Goal: Task Accomplishment & Management: Use online tool/utility

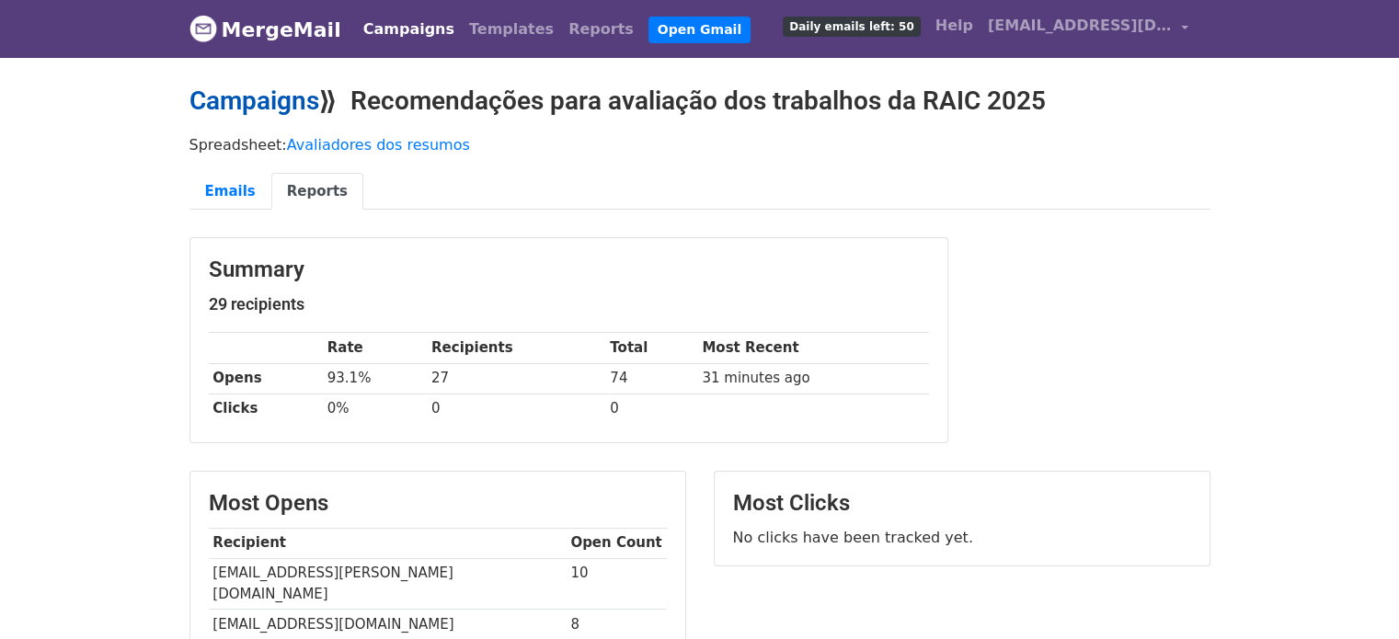
click at [235, 105] on link "Campaigns" at bounding box center [254, 101] width 130 height 30
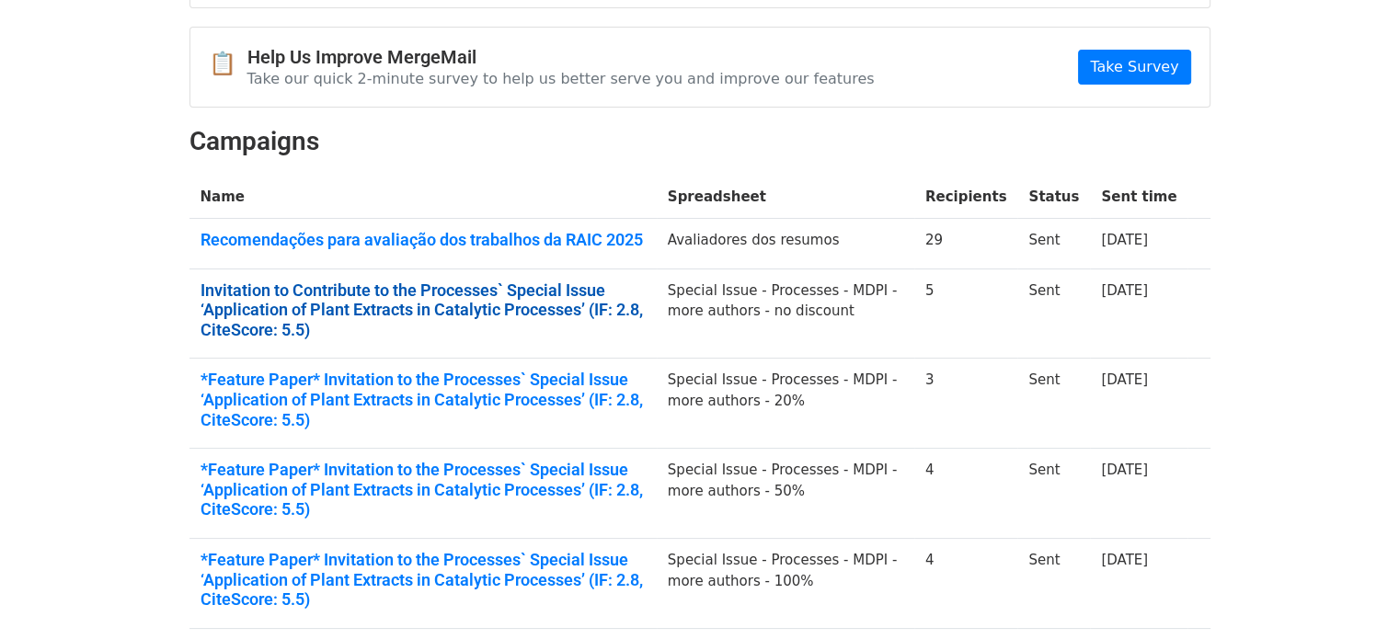
scroll to position [184, 0]
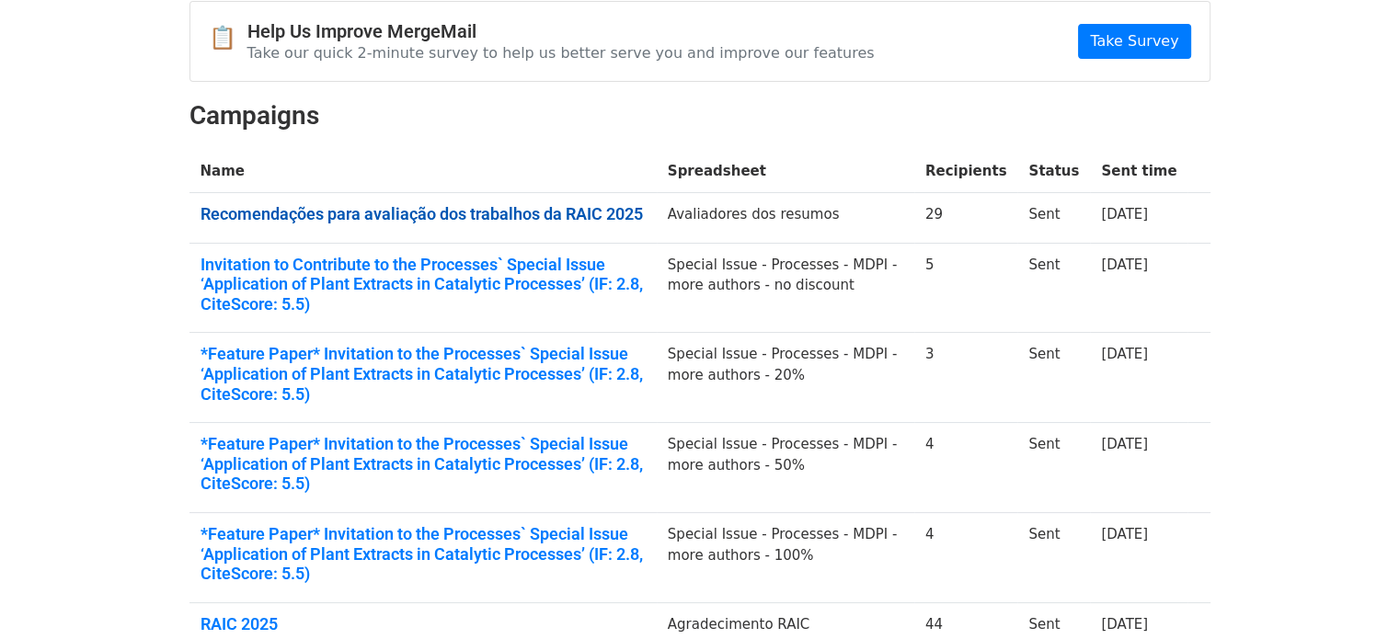
click at [584, 212] on link "Recomendações para avaliação dos trabalhos da RAIC 2025" at bounding box center [422, 214] width 445 height 20
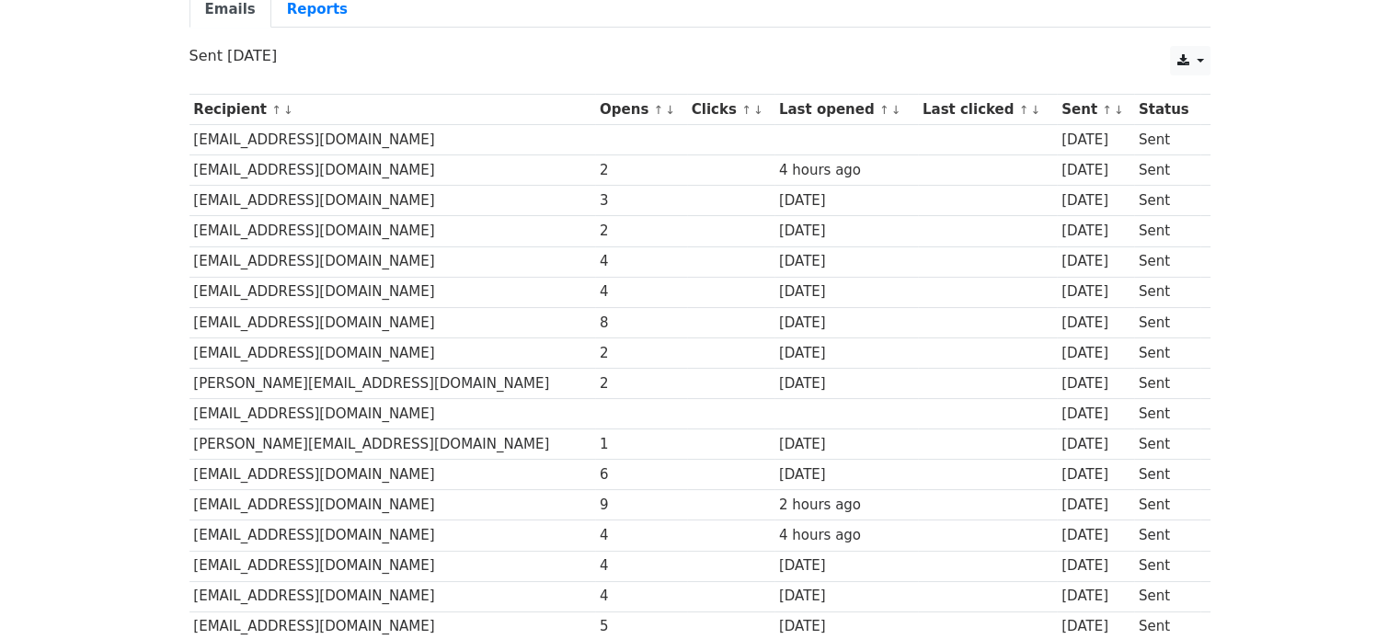
scroll to position [184, 0]
click at [595, 140] on td at bounding box center [641, 138] width 92 height 30
click at [595, 417] on td at bounding box center [641, 412] width 92 height 30
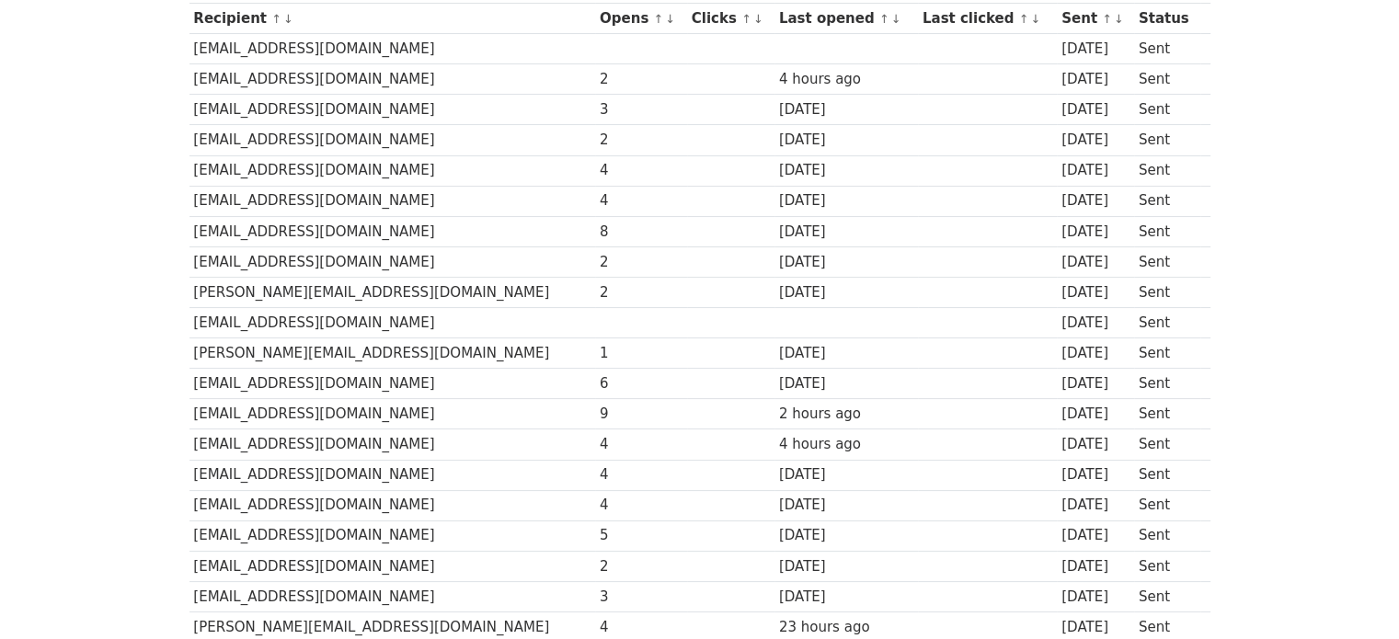
scroll to position [276, 0]
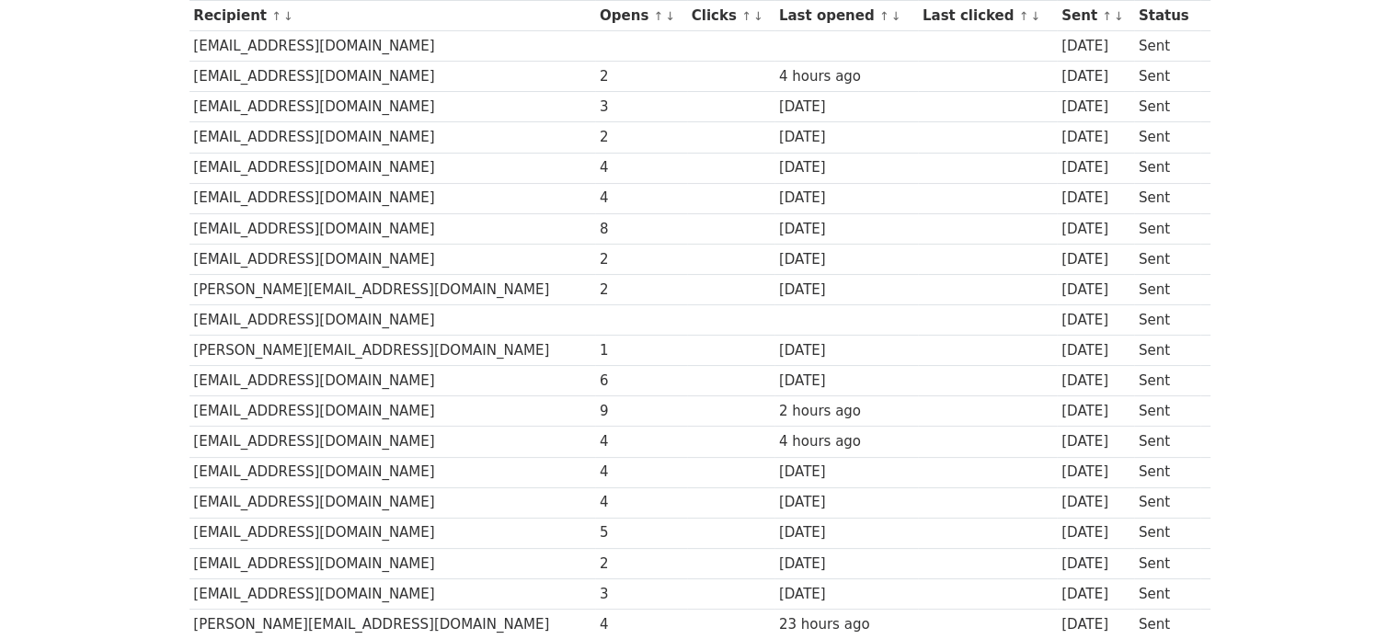
click at [600, 172] on div "4" at bounding box center [641, 167] width 83 height 21
click at [600, 191] on div "4" at bounding box center [641, 198] width 83 height 21
click at [595, 114] on td "3" at bounding box center [641, 107] width 92 height 30
click at [600, 75] on div "2" at bounding box center [641, 76] width 83 height 21
click at [600, 383] on div "6" at bounding box center [641, 381] width 83 height 21
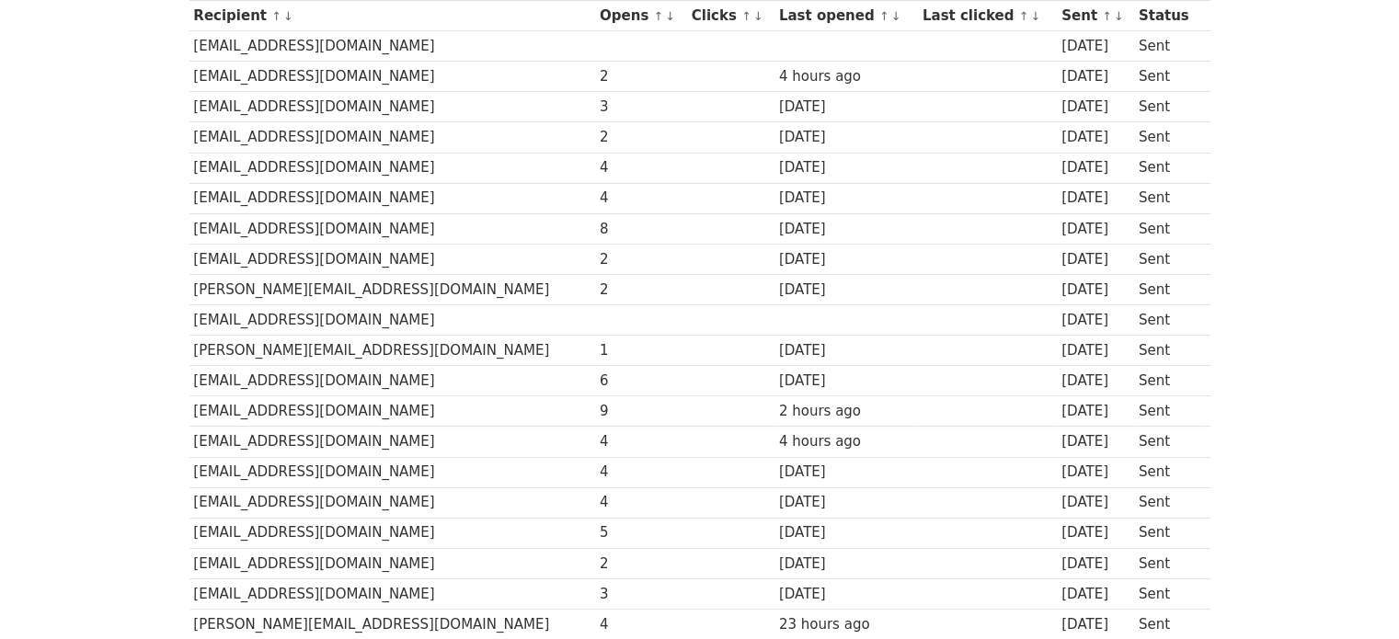
click at [600, 415] on div "9" at bounding box center [641, 411] width 83 height 21
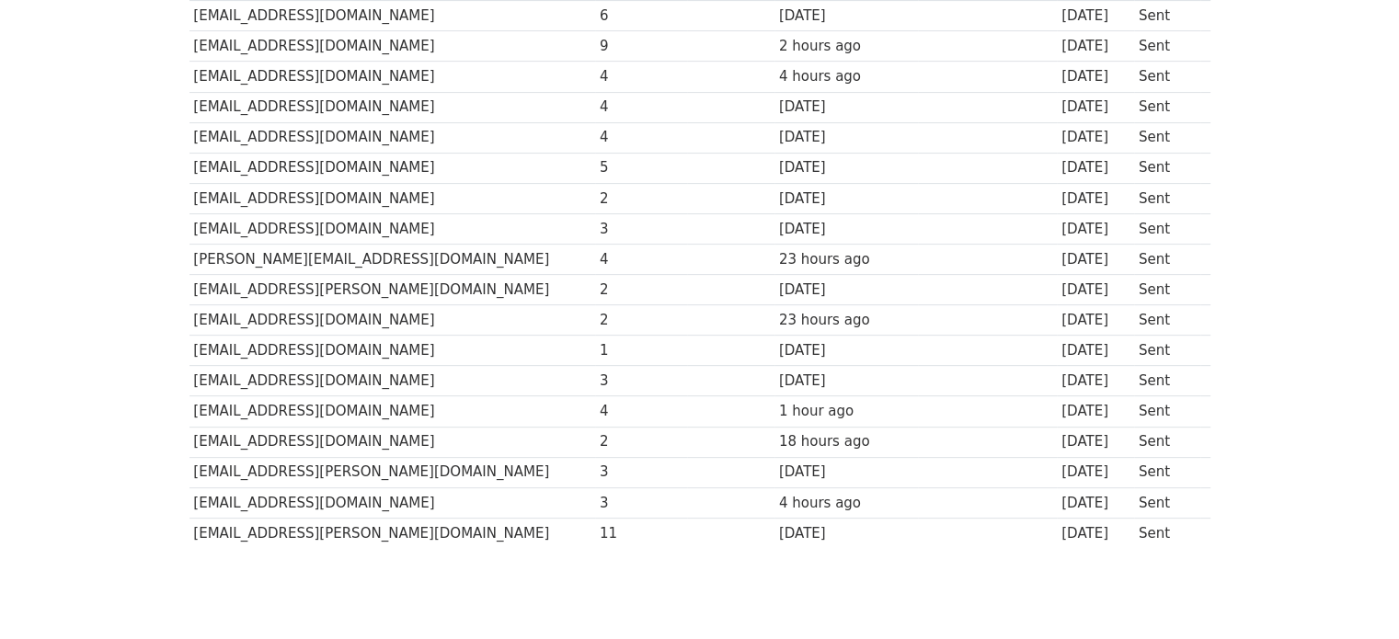
scroll to position [644, 0]
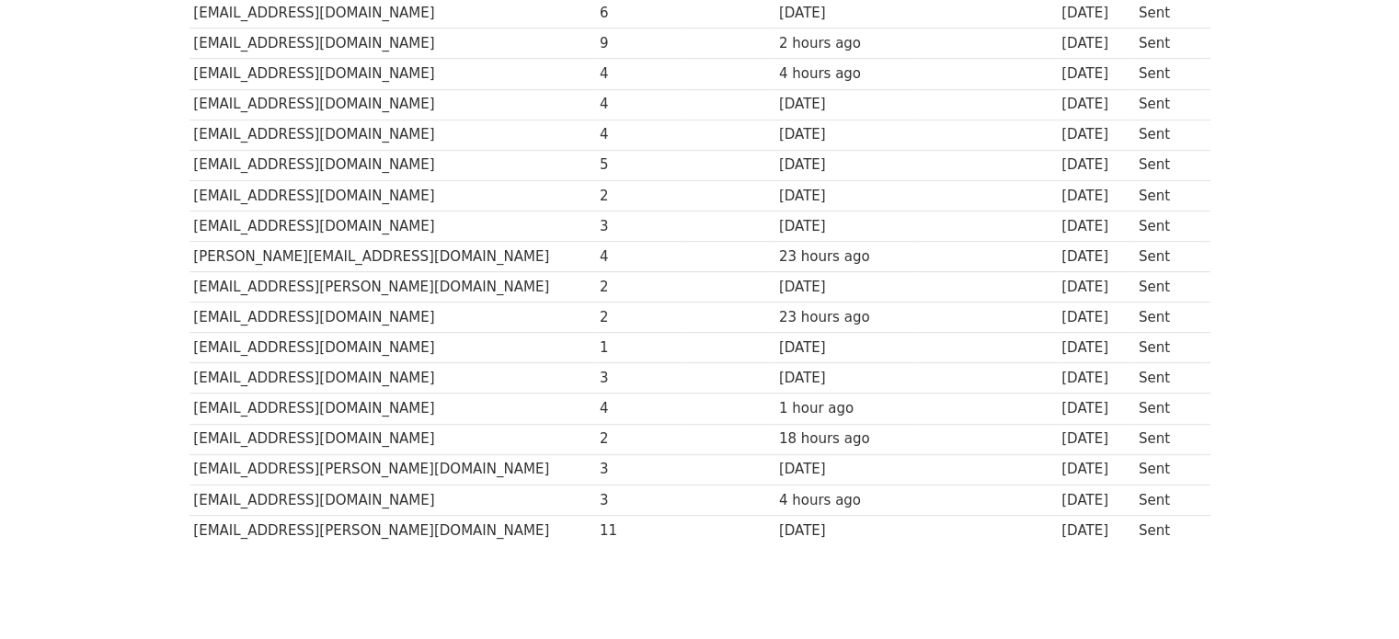
click at [600, 403] on div "4" at bounding box center [641, 408] width 83 height 21
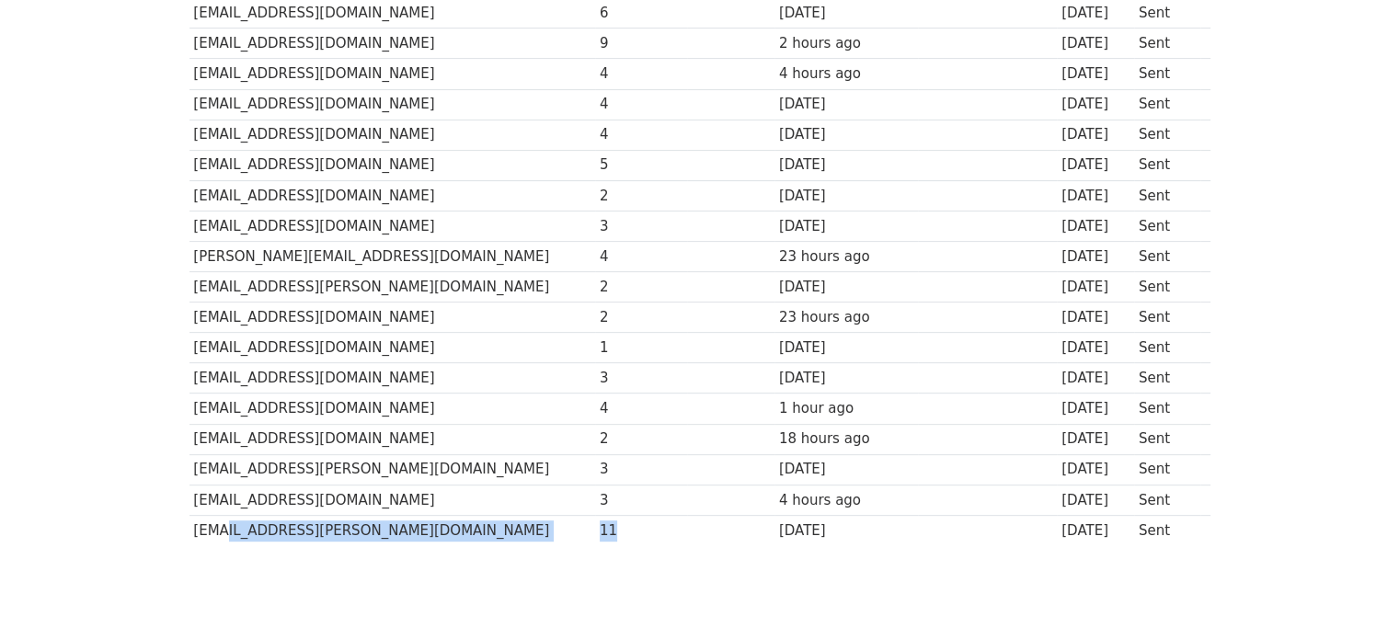
drag, startPoint x: 546, startPoint y: 521, endPoint x: 212, endPoint y: 528, distance: 333.9
click at [212, 528] on tr "carolluiza.castro@gmail.com 11 2 days ago 3 days ago Sent" at bounding box center [699, 530] width 1021 height 30
click at [595, 515] on td "11" at bounding box center [641, 530] width 92 height 30
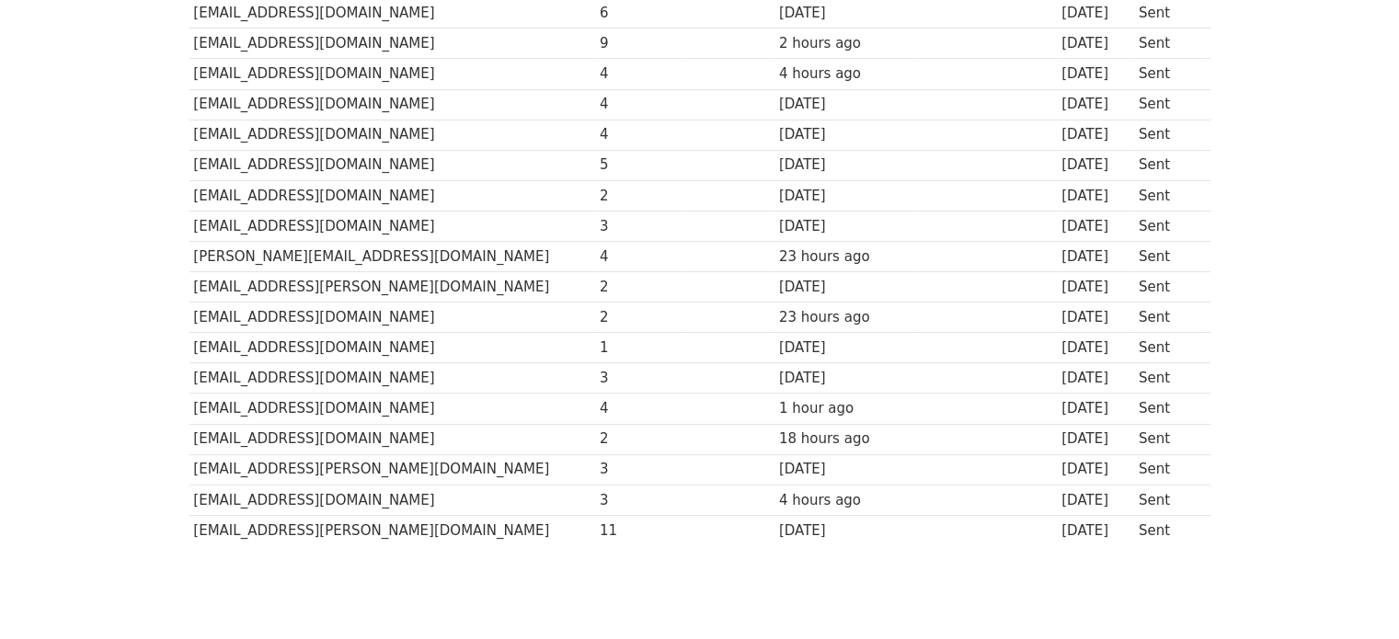
click at [600, 434] on div "2" at bounding box center [641, 439] width 83 height 21
click at [600, 401] on div "4" at bounding box center [641, 408] width 83 height 21
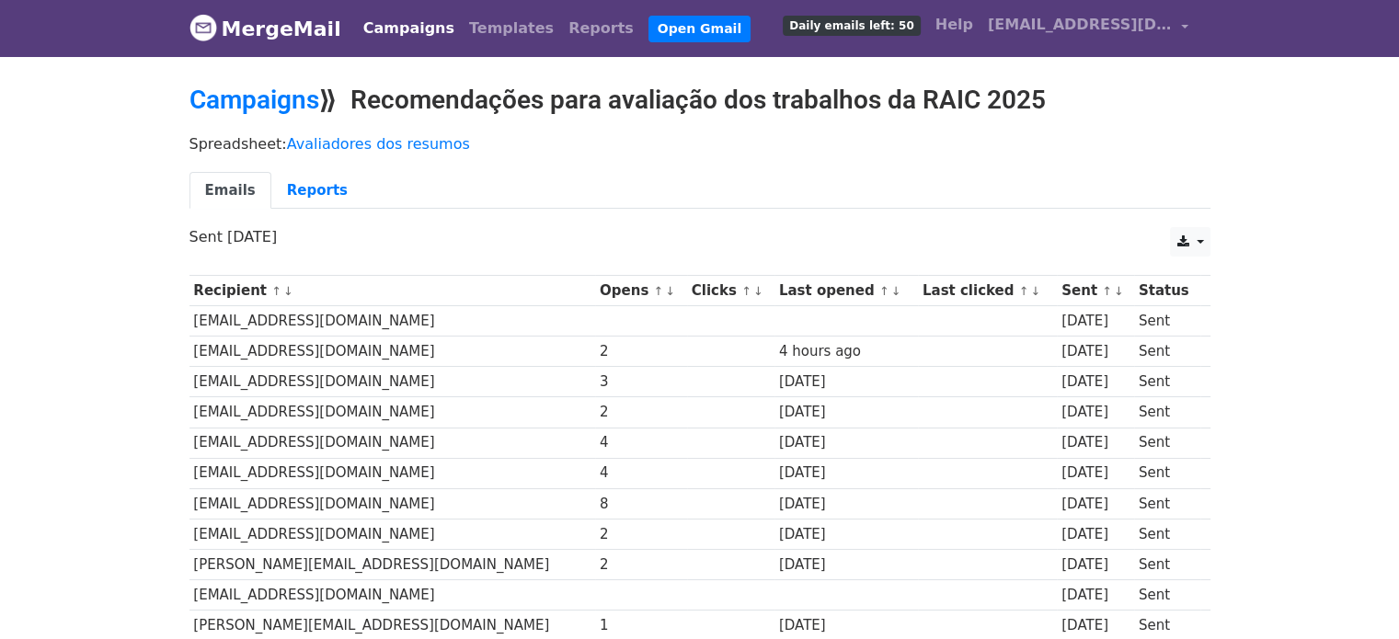
scroll to position [0, 0]
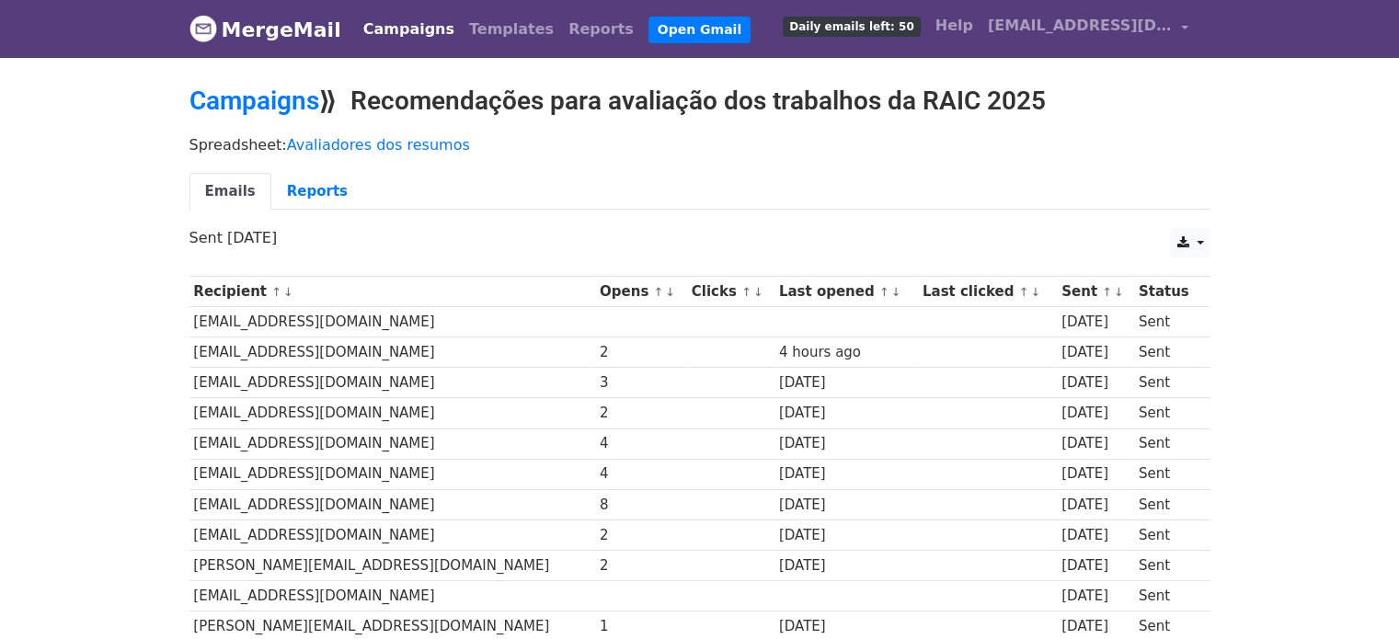
click at [309, 117] on div "Campaigns ⟫ Recomendações para avaliação dos trabalhos da RAIC 2025" at bounding box center [700, 106] width 1048 height 40
click at [309, 103] on link "Campaigns" at bounding box center [254, 101] width 130 height 30
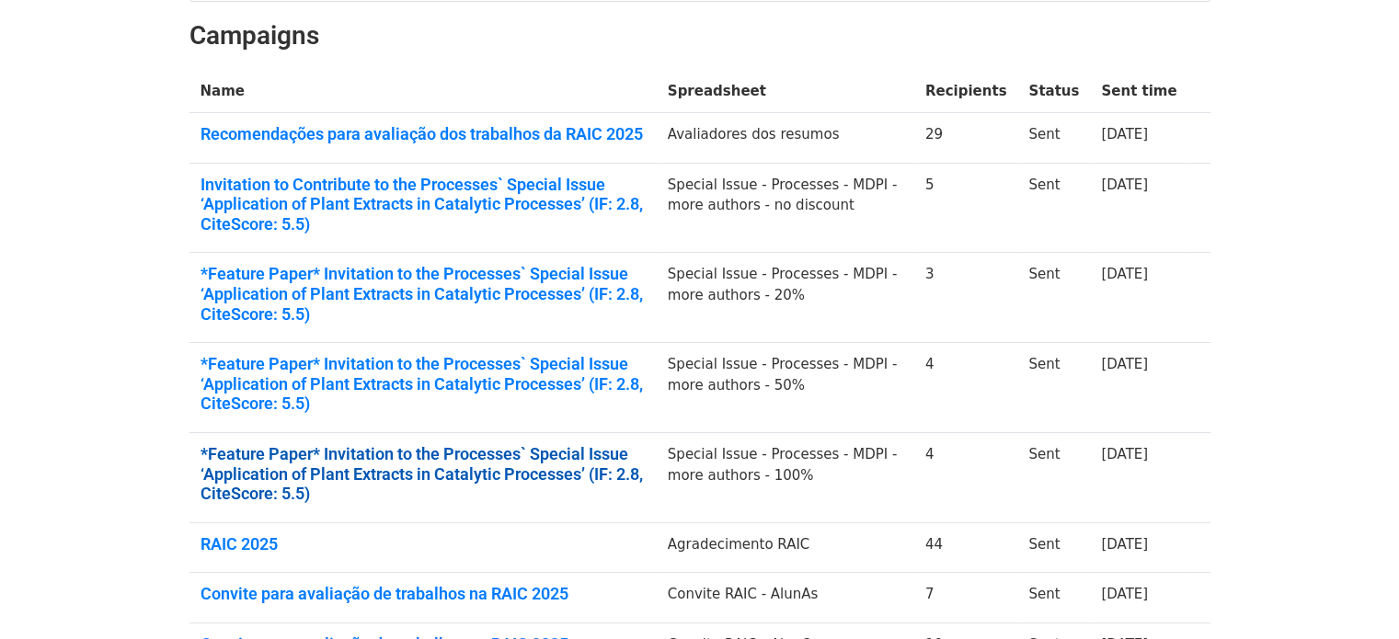
scroll to position [276, 0]
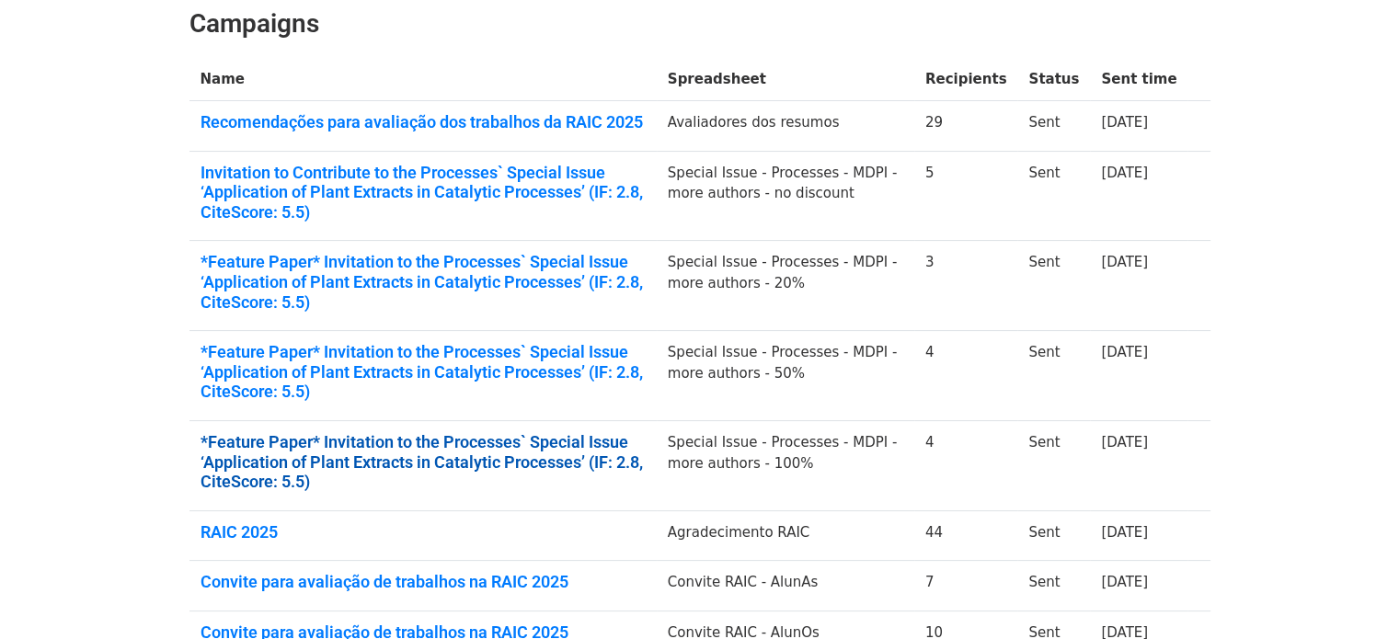
click at [553, 456] on link "*Feature Paper* Invitation to the Processes` Special Issue ‘Application of Plan…" at bounding box center [422, 462] width 445 height 60
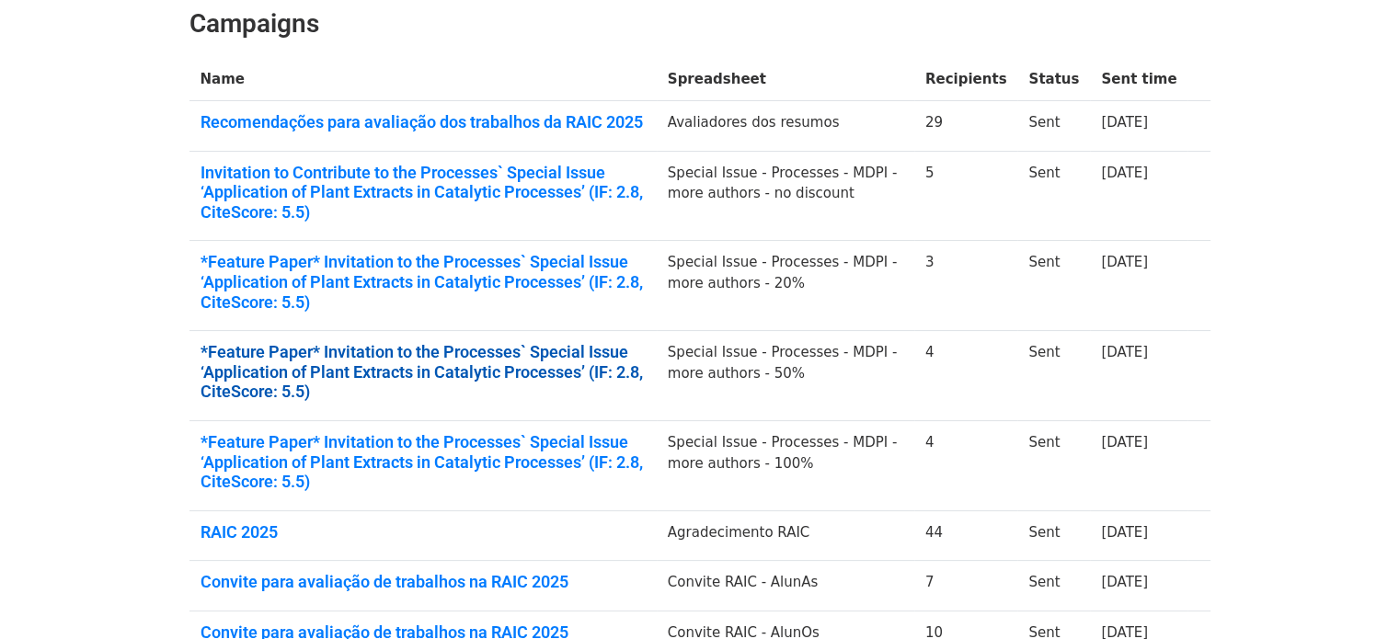
click at [462, 344] on link "*Feature Paper* Invitation to the Processes` Special Issue ‘Application of Plan…" at bounding box center [422, 372] width 445 height 60
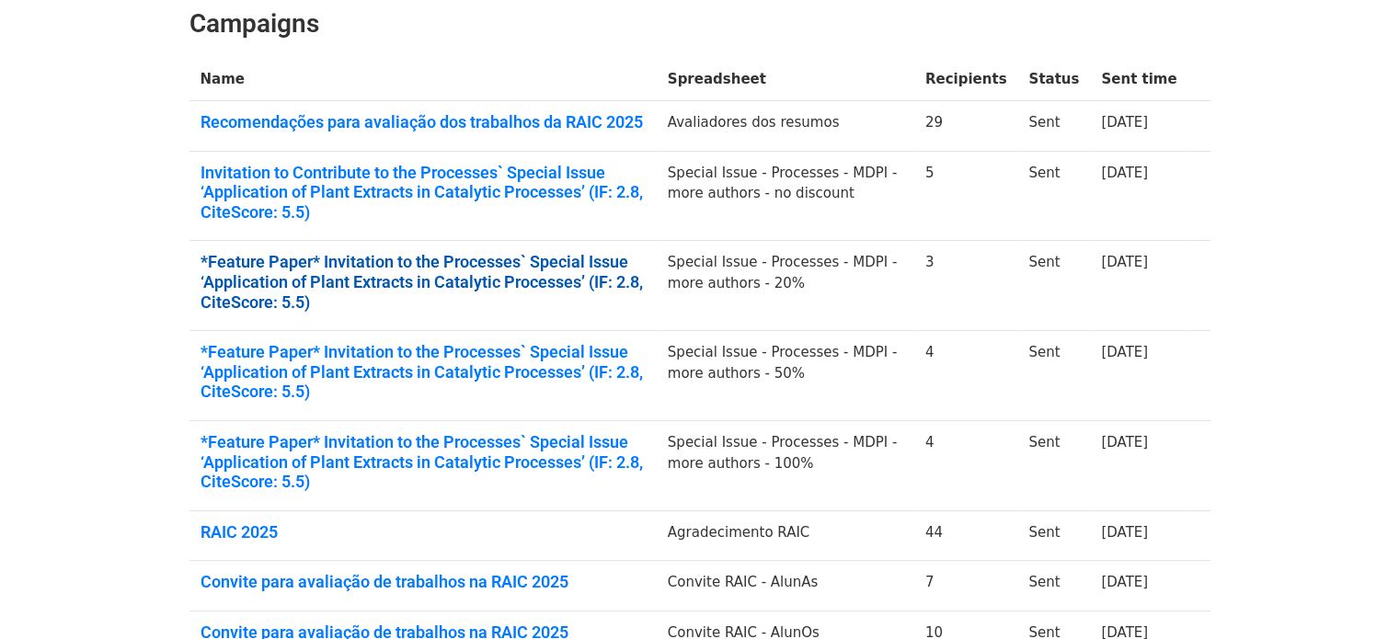
click at [400, 271] on link "*Feature Paper* Invitation to the Processes` Special Issue ‘Application of Plan…" at bounding box center [422, 282] width 445 height 60
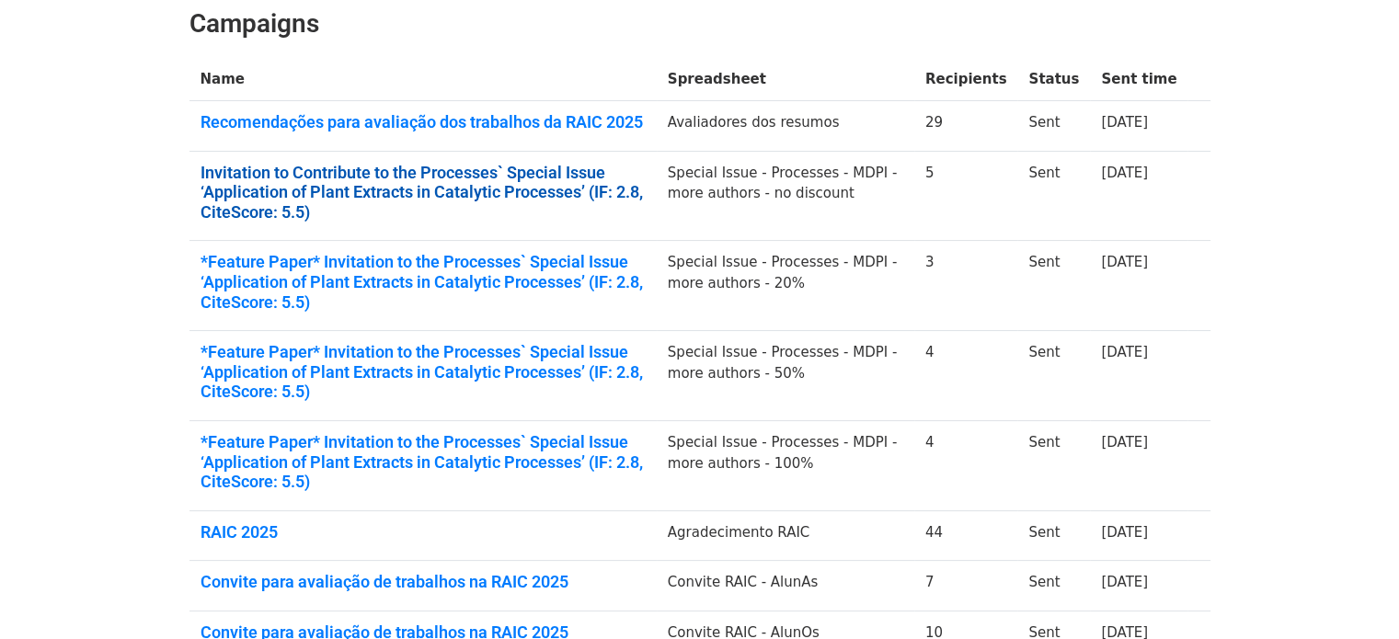
click at [357, 202] on link "Invitation to Contribute to the Processes` Special Issue ‘Application of Plant …" at bounding box center [422, 193] width 445 height 60
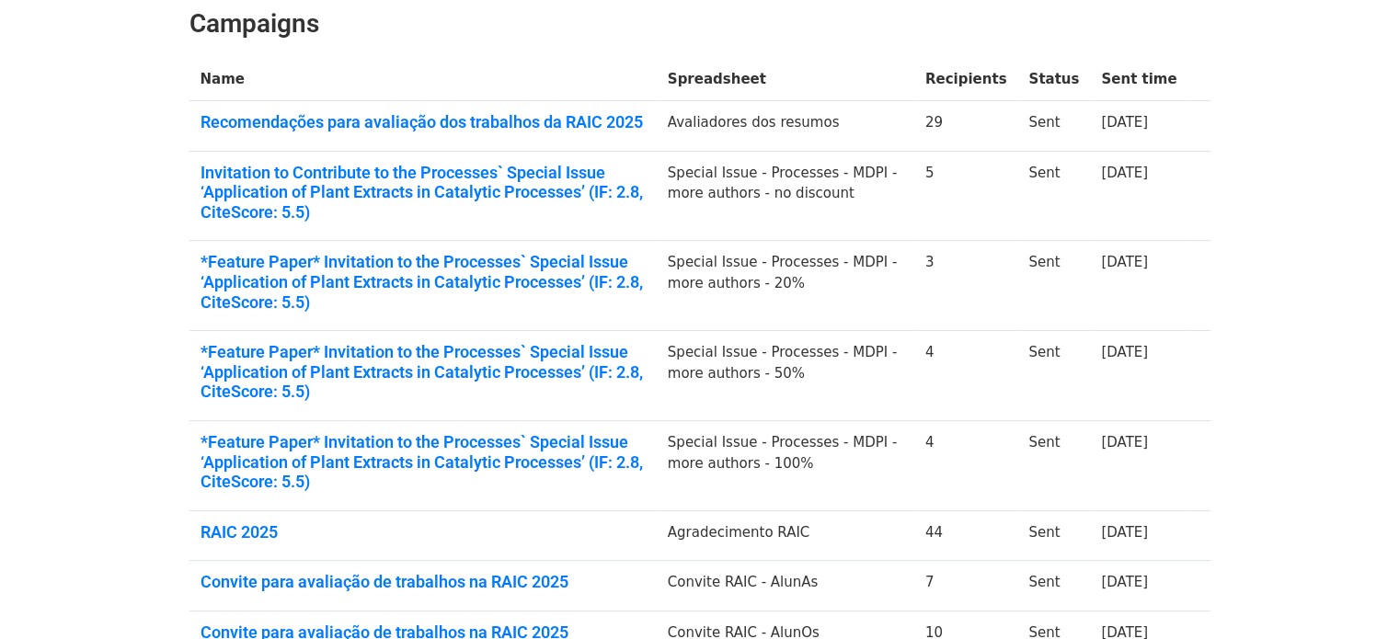
scroll to position [0, 0]
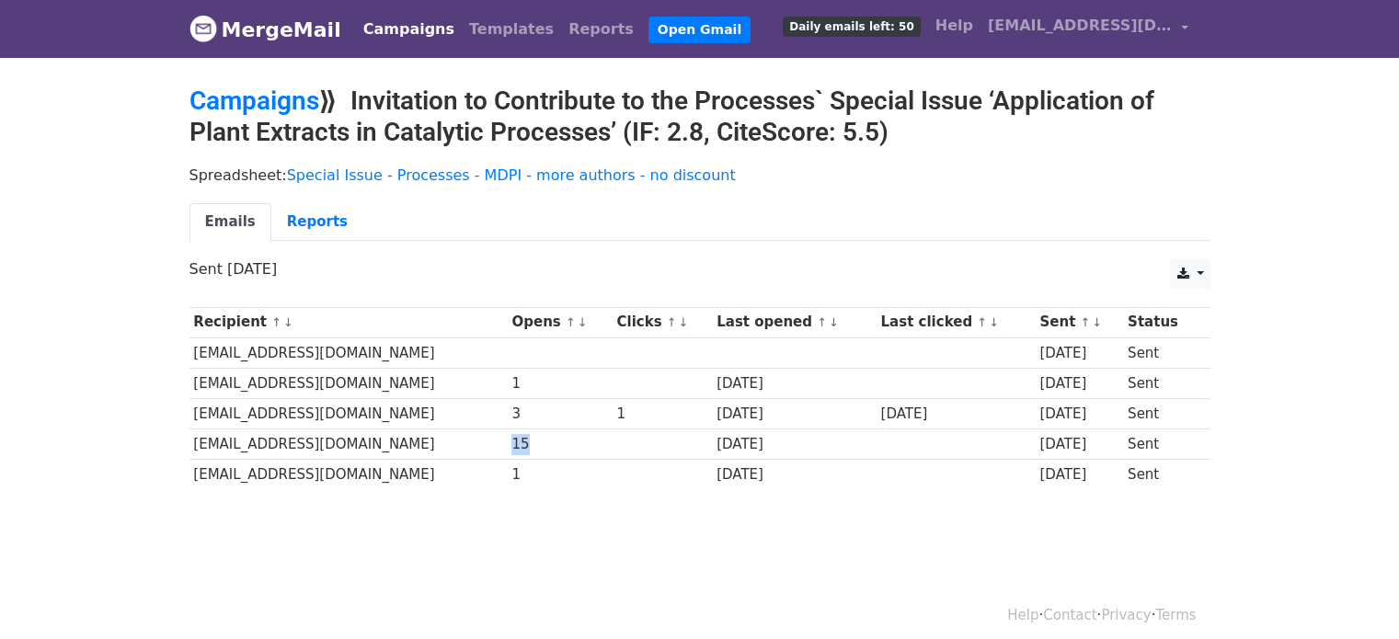
drag, startPoint x: 536, startPoint y: 448, endPoint x: 519, endPoint y: 442, distance: 18.3
click at [519, 442] on div "15" at bounding box center [559, 444] width 96 height 21
click at [633, 407] on div "1" at bounding box center [661, 414] width 91 height 21
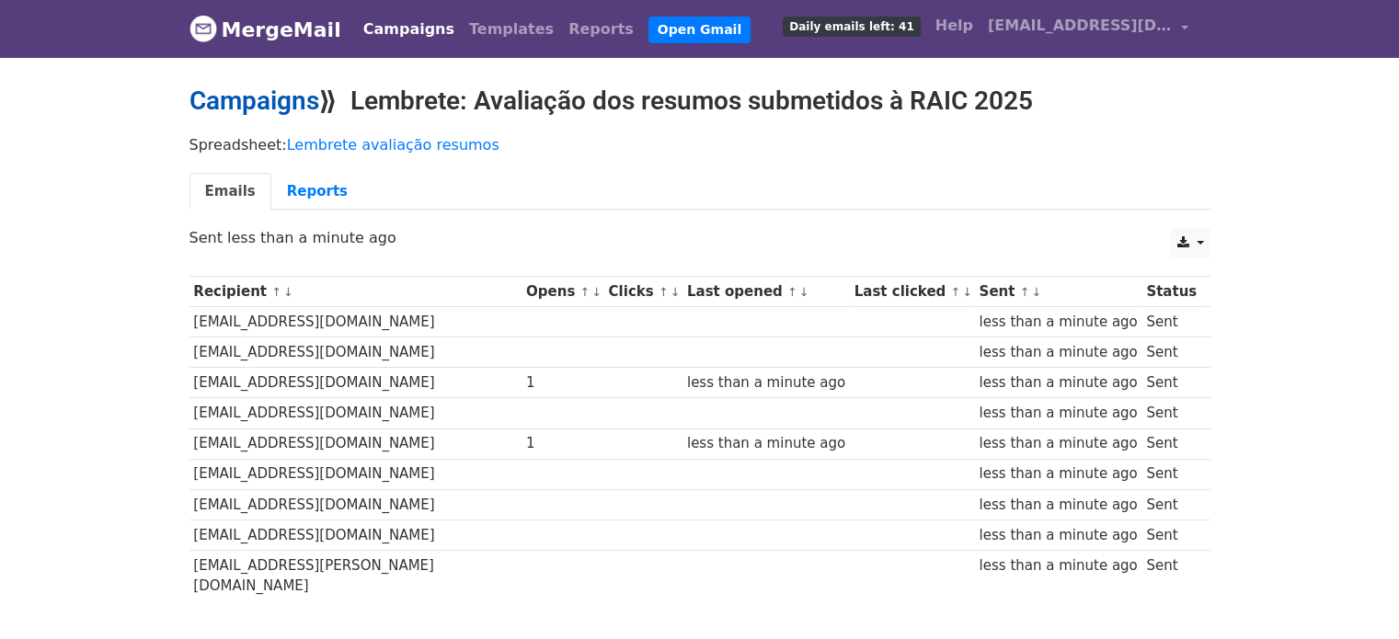
click at [235, 98] on link "Campaigns" at bounding box center [254, 101] width 130 height 30
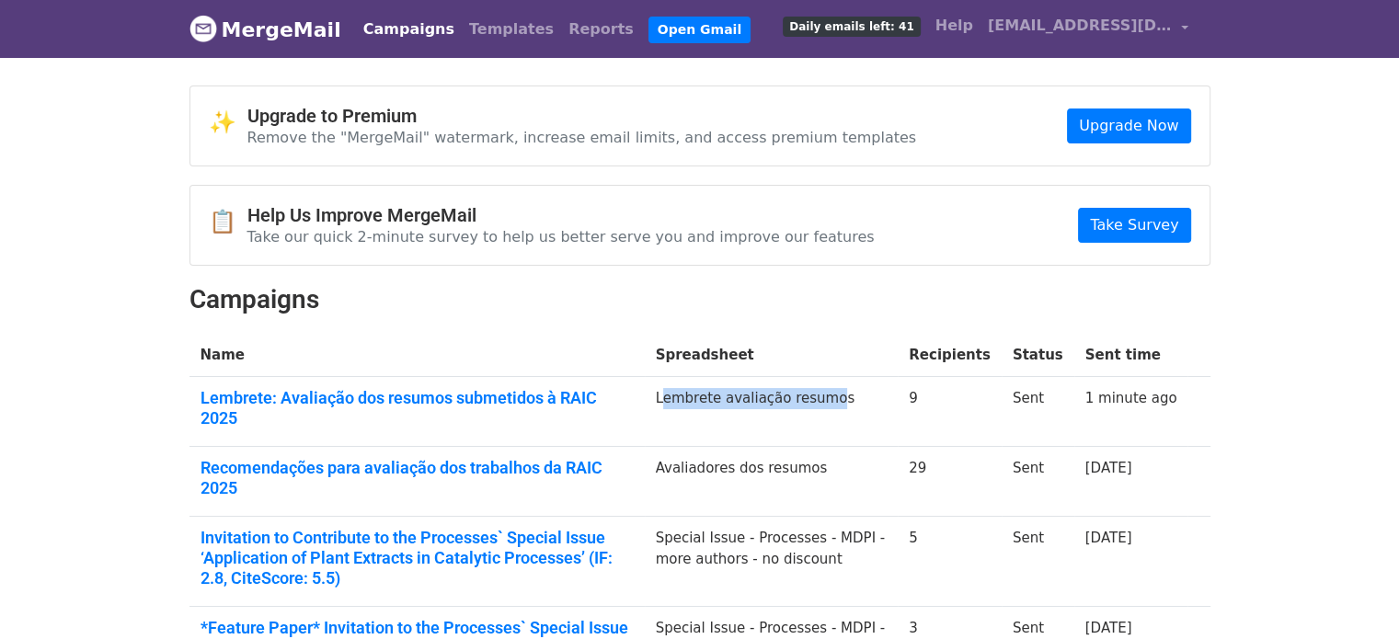
drag, startPoint x: 695, startPoint y: 403, endPoint x: 861, endPoint y: 407, distance: 165.6
click at [861, 407] on td "Lembrete avaliação resumos" at bounding box center [772, 412] width 254 height 70
drag, startPoint x: 885, startPoint y: 402, endPoint x: 935, endPoint y: 407, distance: 50.9
click at [886, 402] on td "Lembrete avaliação resumos" at bounding box center [772, 412] width 254 height 70
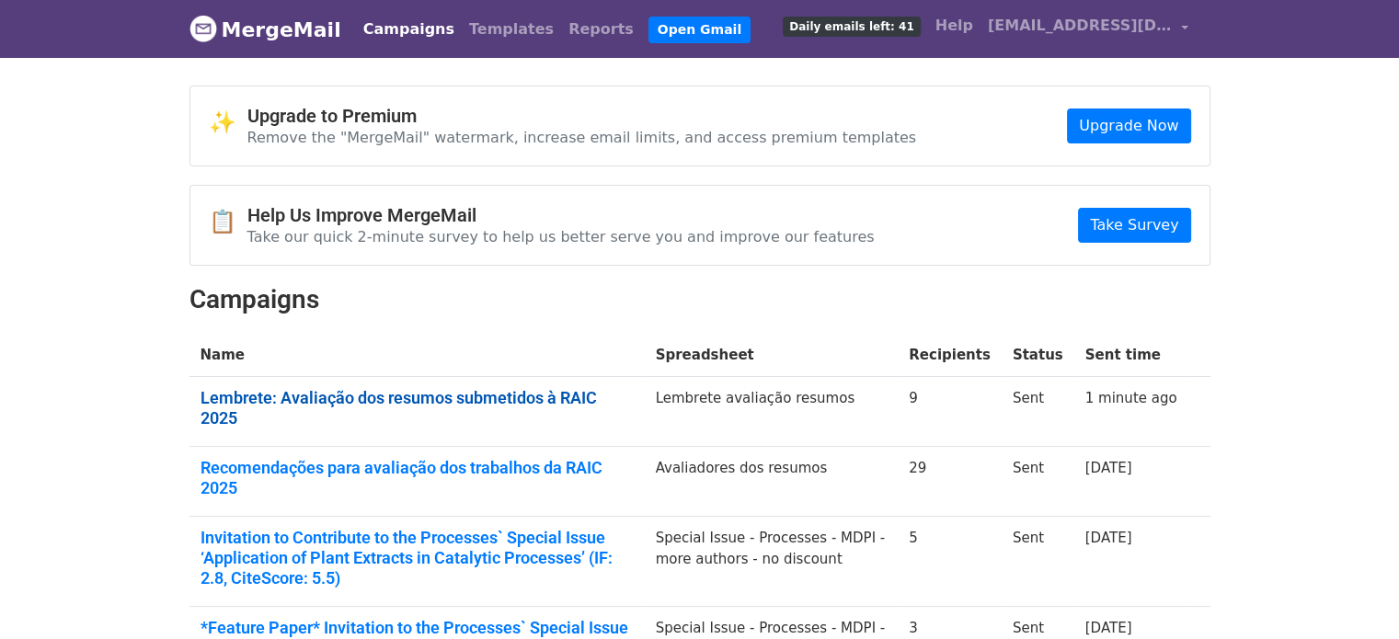
click at [511, 397] on link "Lembrete: Avaliação dos resumos submetidos à RAIC 2025" at bounding box center [416, 408] width 433 height 40
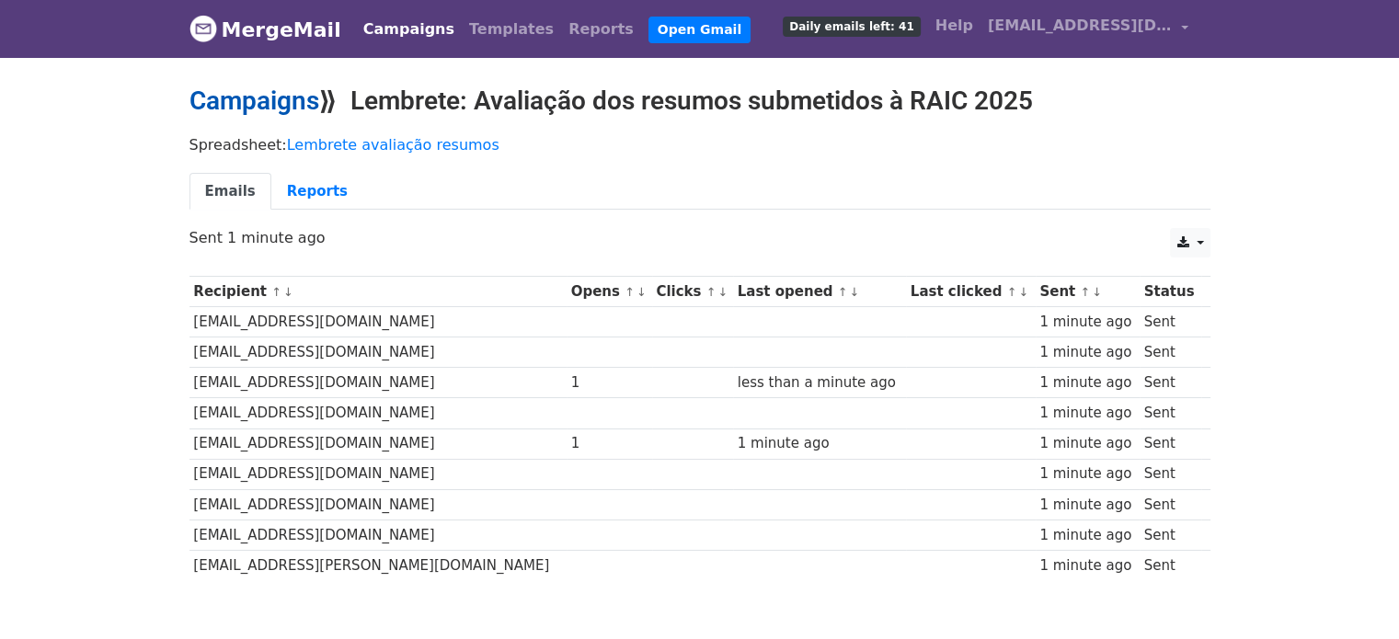
click at [241, 101] on link "Campaigns" at bounding box center [254, 101] width 130 height 30
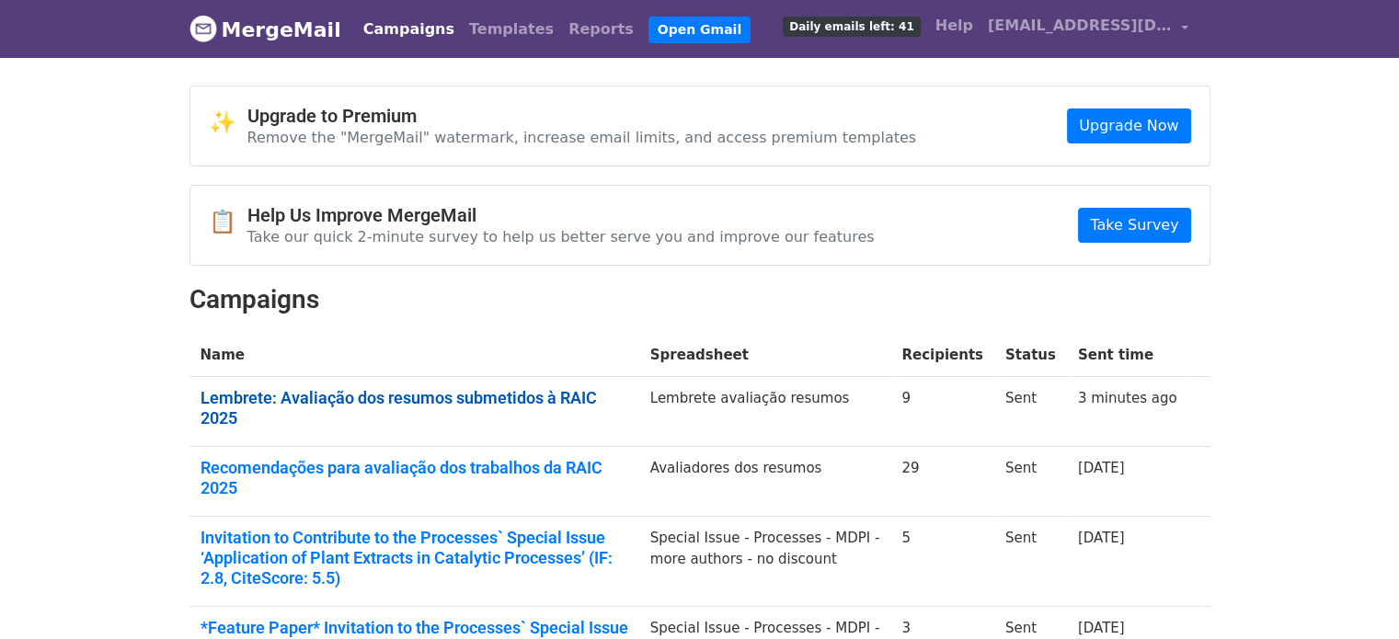
click at [509, 394] on link "Lembrete: Avaliação dos resumos submetidos à RAIC 2025" at bounding box center [414, 408] width 428 height 40
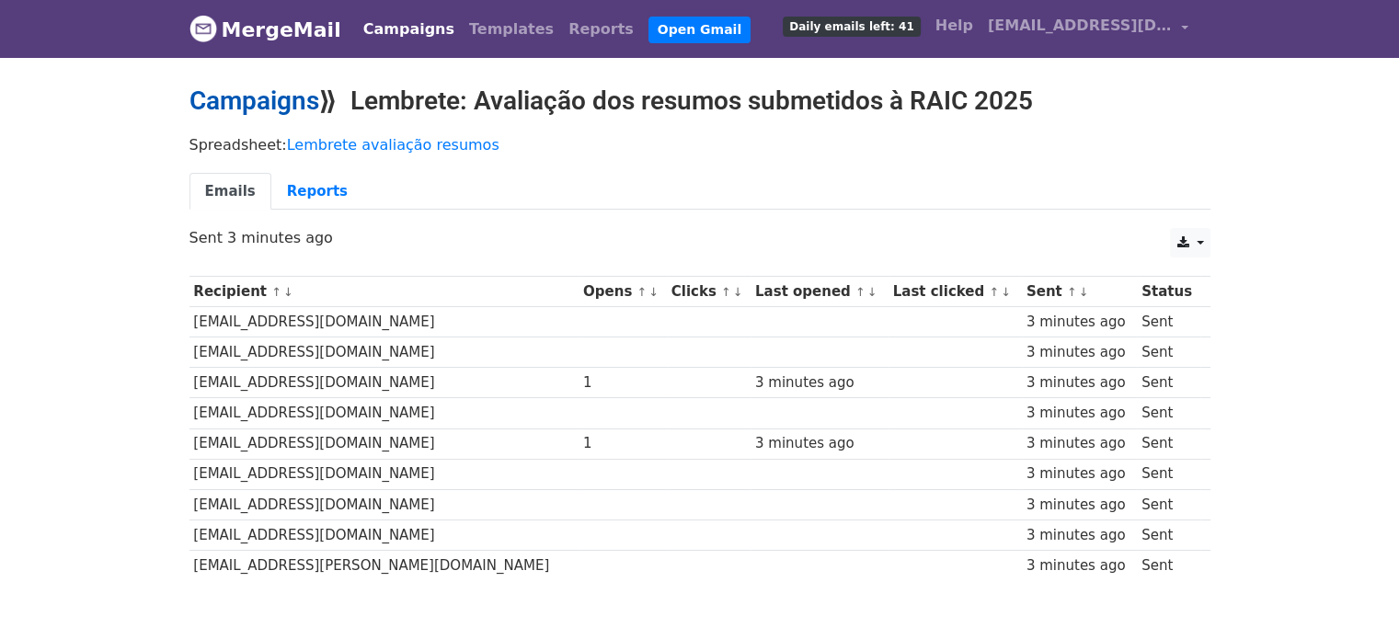
click at [217, 96] on link "Campaigns" at bounding box center [254, 101] width 130 height 30
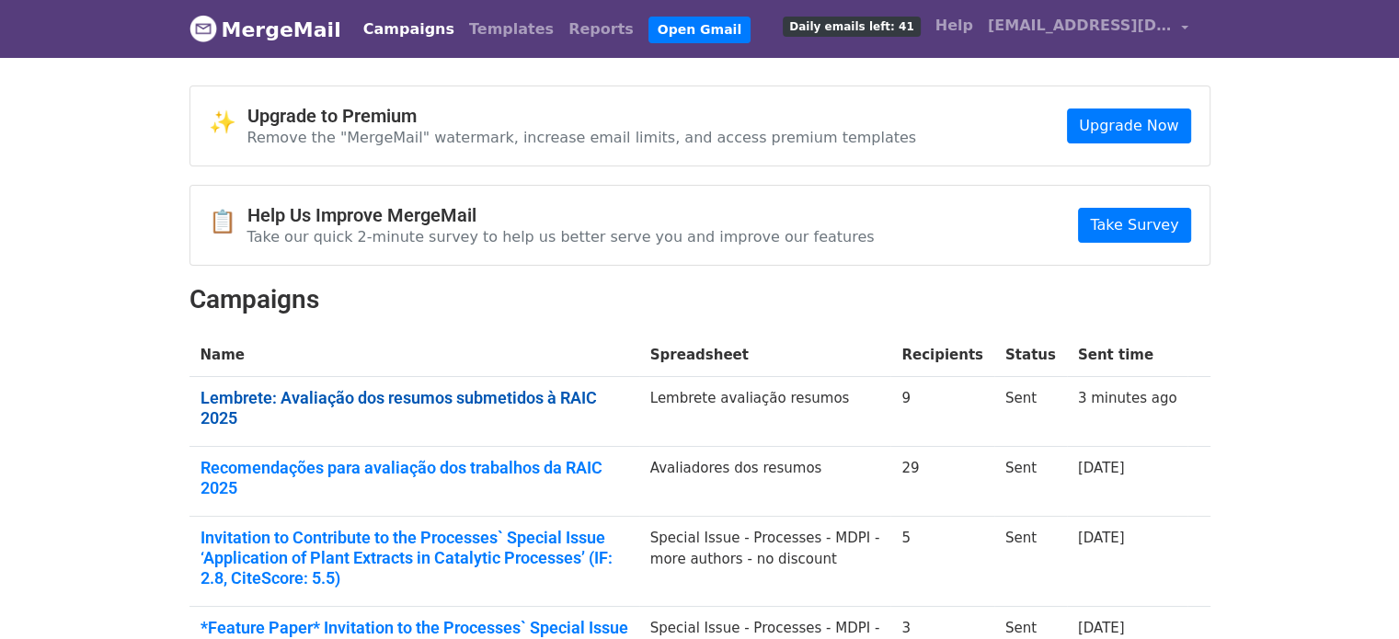
click at [354, 397] on link "Lembrete: Avaliação dos resumos submetidos à RAIC 2025" at bounding box center [414, 408] width 428 height 40
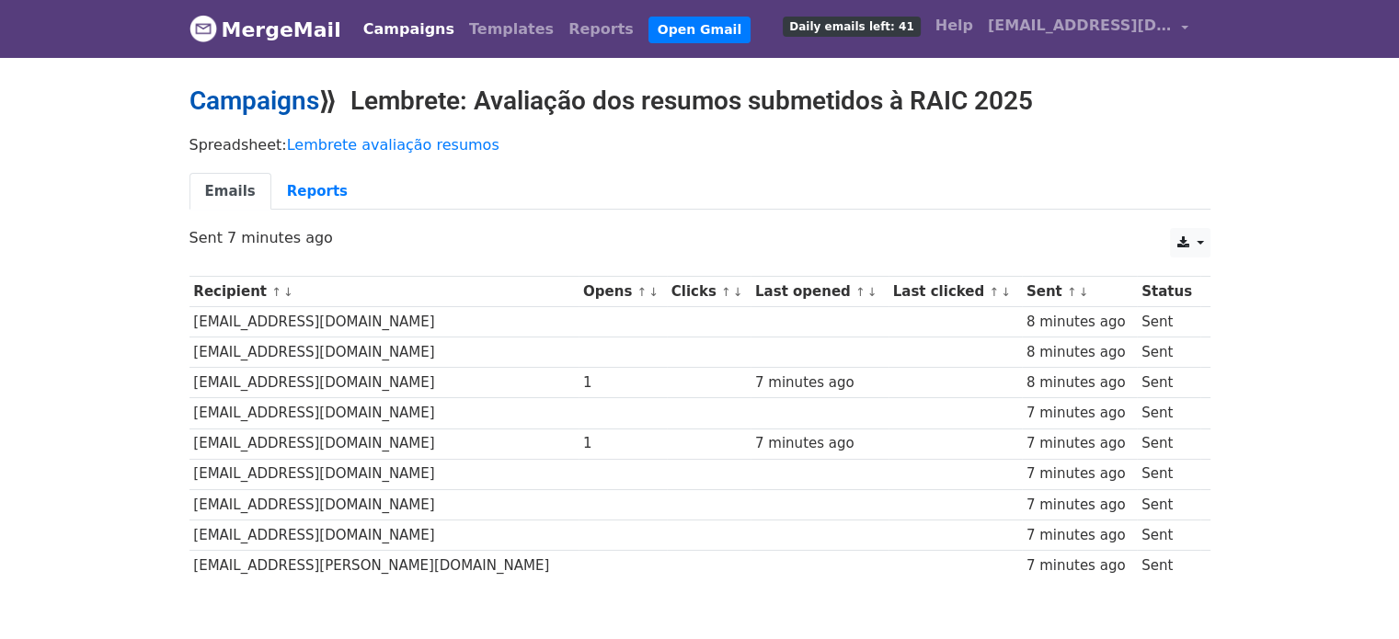
click at [213, 106] on link "Campaigns" at bounding box center [254, 101] width 130 height 30
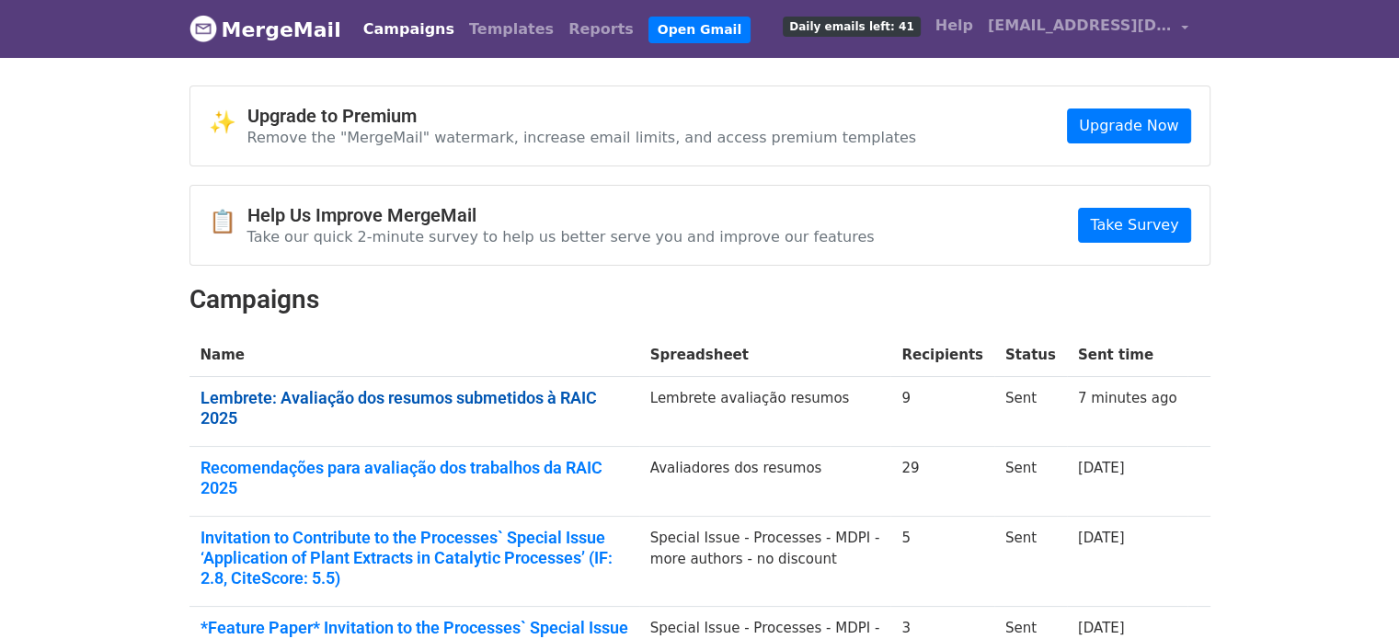
click at [288, 393] on link "Lembrete: Avaliação dos resumos submetidos à RAIC 2025" at bounding box center [414, 408] width 428 height 40
